Goal: Find specific page/section: Find specific page/section

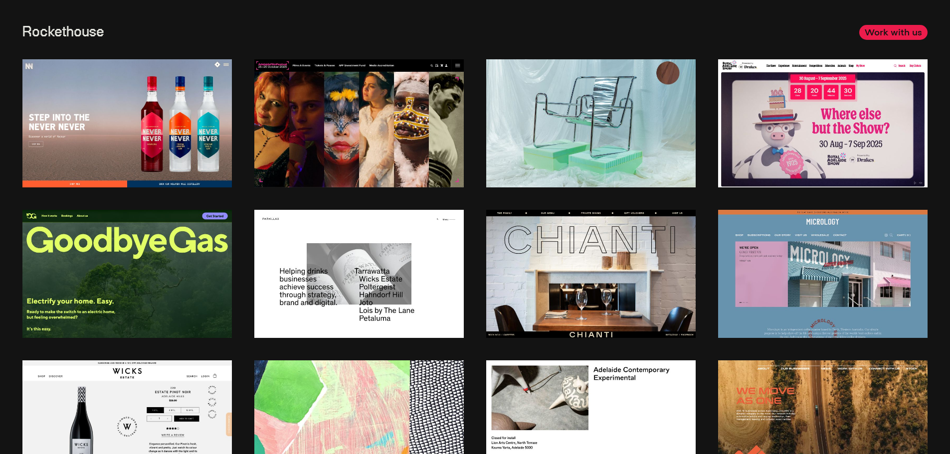
scroll to position [50, 0]
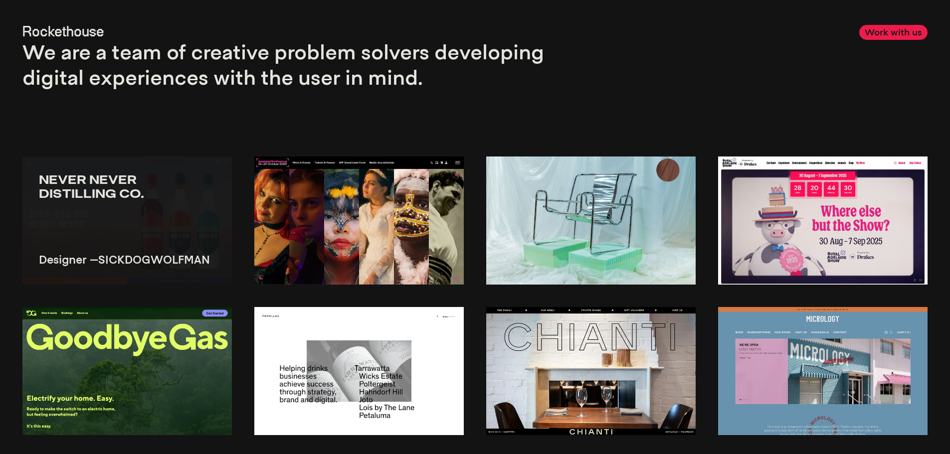
click at [132, 203] on img at bounding box center [126, 221] width 209 height 128
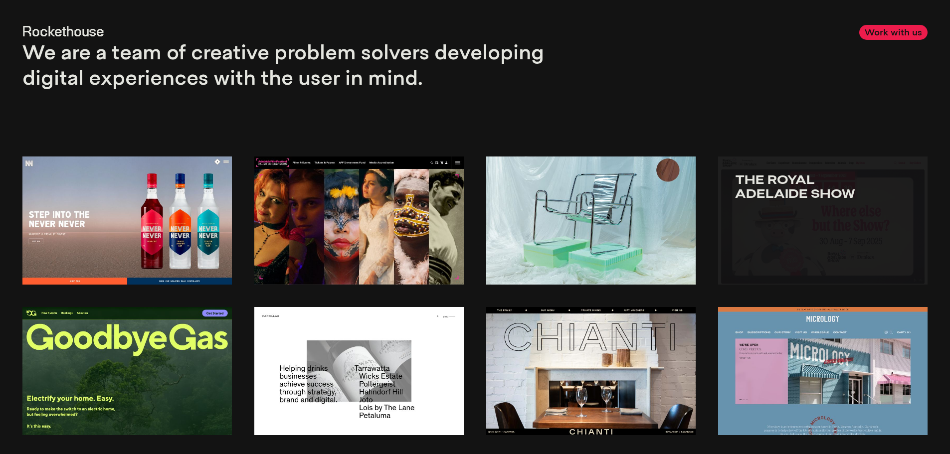
click at [785, 213] on img at bounding box center [822, 221] width 209 height 128
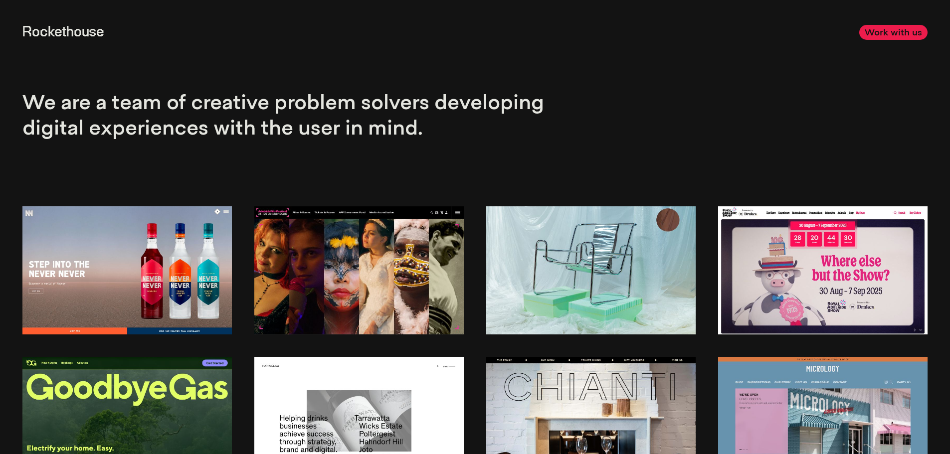
click at [901, 27] on link "Work with us" at bounding box center [893, 32] width 68 height 14
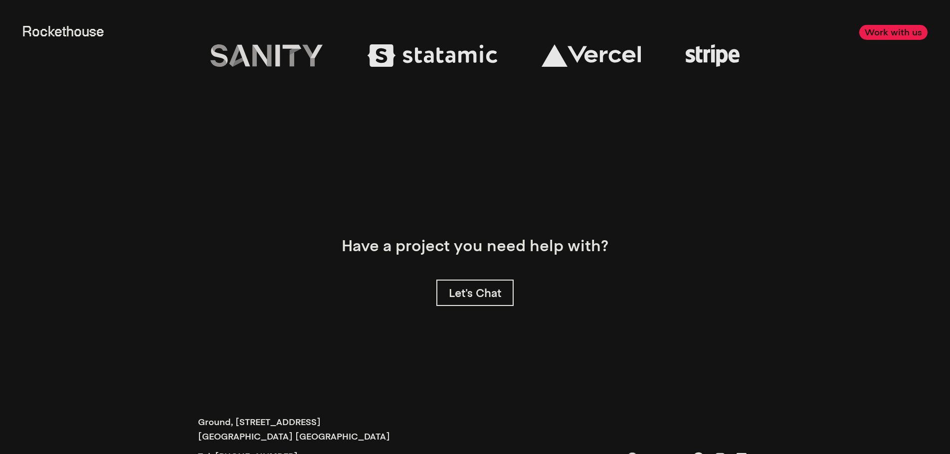
scroll to position [3222, 0]
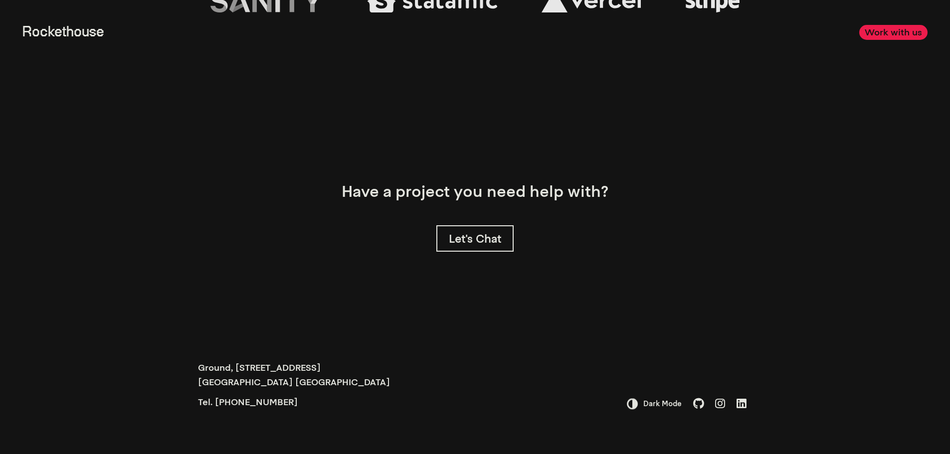
click at [663, 405] on span "Dark Mode" at bounding box center [660, 403] width 44 height 11
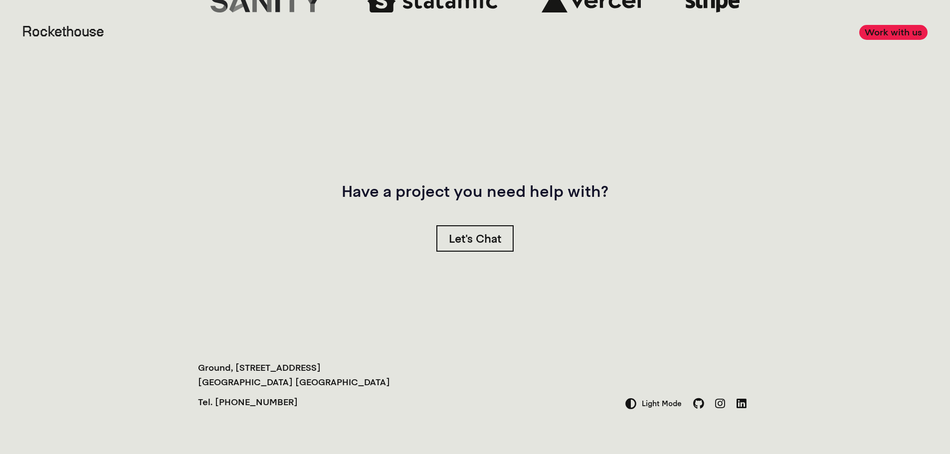
click at [658, 401] on span "Light Mode" at bounding box center [658, 403] width 45 height 11
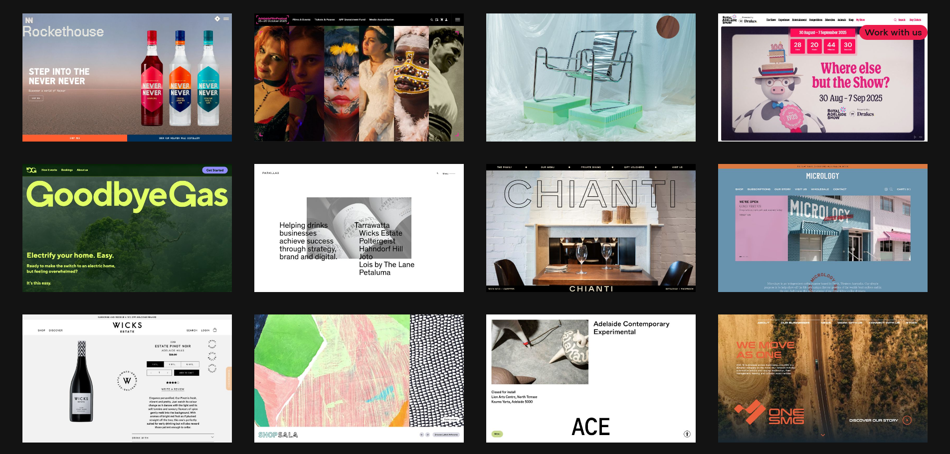
scroll to position [0, 0]
